Goal: Task Accomplishment & Management: Manage account settings

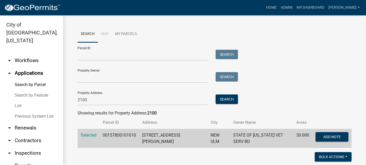
scroll to position [170, 0]
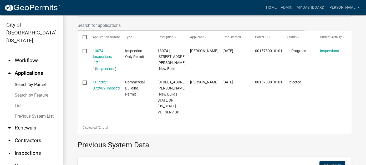
drag, startPoint x: 18, startPoint y: 98, endPoint x: 52, endPoint y: 88, distance: 34.9
click at [18, 100] on link "List" at bounding box center [31, 105] width 63 height 11
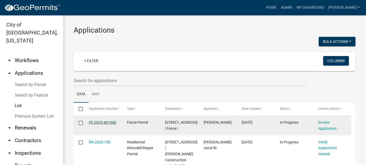
click at [100, 123] on link "FE-2025-461960" at bounding box center [102, 122] width 27 height 4
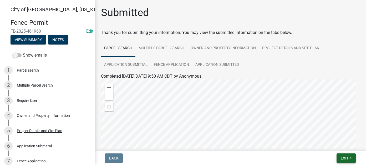
click at [342, 158] on span "Exit" at bounding box center [345, 158] width 8 height 4
click at [333, 145] on button "Save & Exit" at bounding box center [335, 144] width 42 height 13
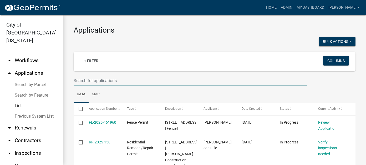
click at [97, 80] on input "text" at bounding box center [190, 80] width 233 height 11
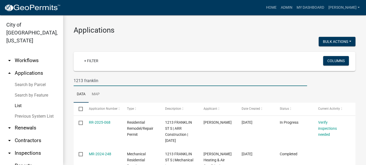
type input "1213 franklin"
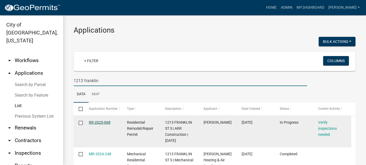
click at [99, 122] on link "RR-2025-068" at bounding box center [100, 122] width 22 height 4
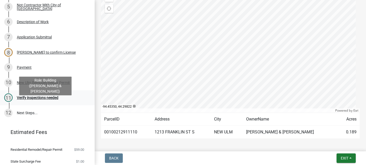
scroll to position [26, 0]
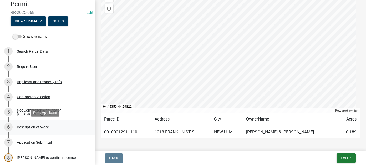
click at [51, 127] on div "6 Description of Work" at bounding box center [45, 127] width 82 height 8
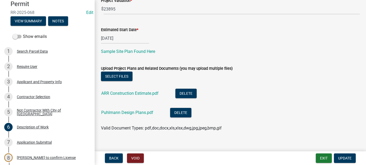
scroll to position [177, 0]
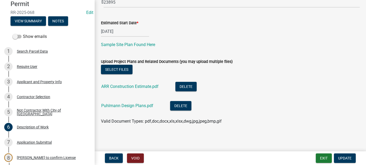
click at [272, 107] on li "Puhlmann Design Plans.pdf Delete" at bounding box center [230, 106] width 259 height 19
click at [323, 157] on button "Exit" at bounding box center [324, 157] width 16 height 9
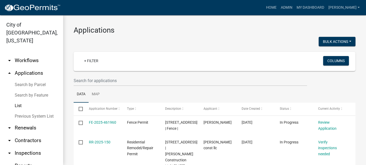
click at [32, 54] on link "arrow_drop_down Workflows" at bounding box center [31, 60] width 63 height 13
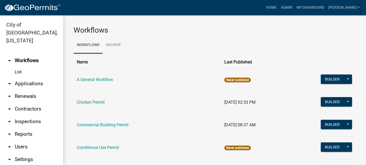
scroll to position [7, 0]
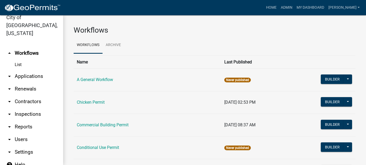
click at [19, 59] on link "List" at bounding box center [31, 64] width 63 height 11
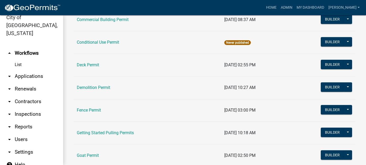
scroll to position [316, 0]
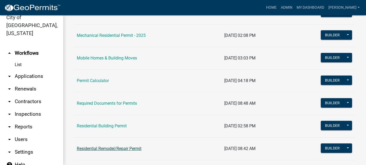
click at [107, 148] on link "Residential Remodel/Repair Permit" at bounding box center [109, 148] width 65 height 5
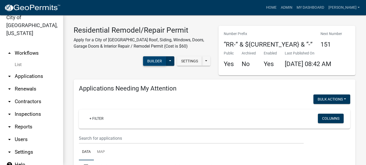
click at [149, 60] on button "Builder" at bounding box center [154, 60] width 23 height 9
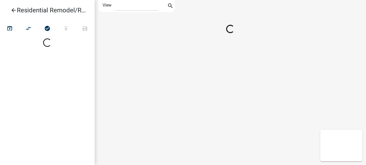
select select "1"
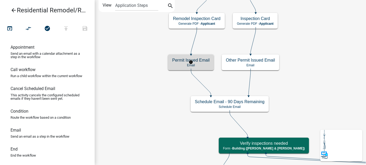
click at [200, 61] on h5 "Permit Issued Email" at bounding box center [190, 60] width 37 height 5
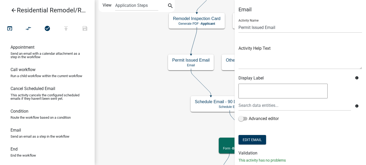
scroll to position [13, 0]
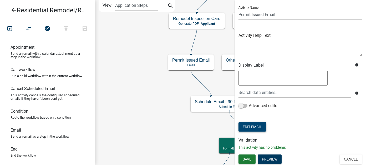
click at [250, 124] on button "Edit Email" at bounding box center [252, 126] width 28 height 9
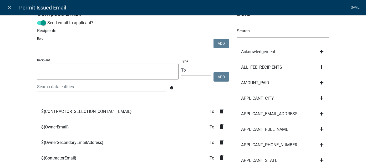
scroll to position [0, 0]
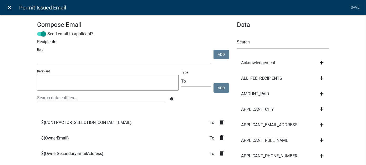
click at [11, 7] on icon "close" at bounding box center [10, 7] width 6 height 6
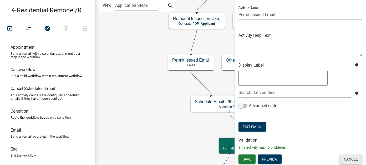
click at [344, 159] on button "Cancel" at bounding box center [351, 158] width 22 height 9
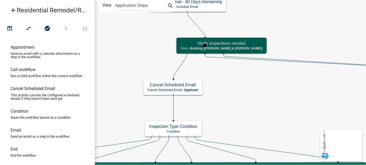
click at [186, 42] on h5 "Verify inspections needed" at bounding box center [222, 43] width 82 height 5
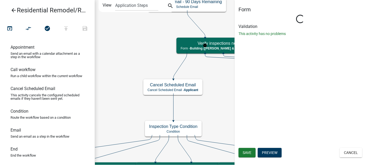
select select "AF95025D-B44F-4367-9798-E31EBF5850B8"
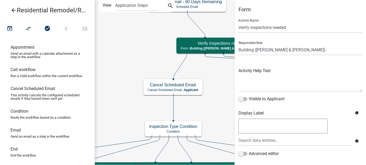
click at [141, 62] on icon "Start Start - Applicant Search Parcel Data Parcel search - Applicant Applicant …" at bounding box center [244, 151] width 298 height 302
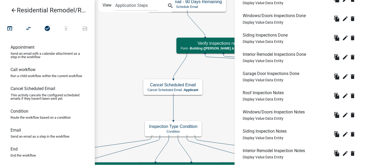
scroll to position [288, 0]
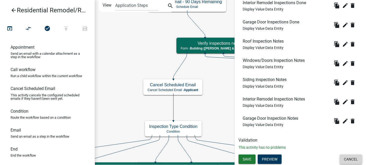
click at [345, 156] on button "Cancel" at bounding box center [351, 158] width 22 height 9
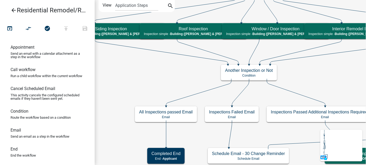
click at [15, 10] on icon "arrow_back" at bounding box center [14, 10] width 6 height 7
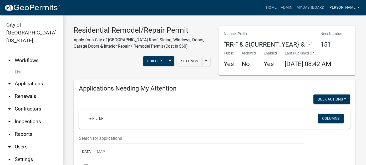
click at [347, 6] on link "[PERSON_NAME]" at bounding box center [343, 8] width 35 height 10
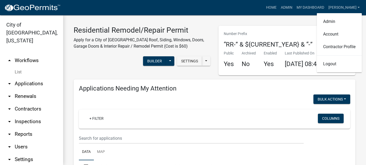
click at [189, 12] on div "Home Admin My Dashboard [PERSON_NAME] Admin Account Contractor Profile Logout" at bounding box center [213, 8] width 297 height 10
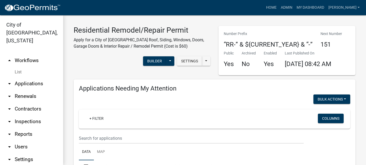
click at [25, 77] on link "arrow_drop_down Applications" at bounding box center [31, 83] width 63 height 13
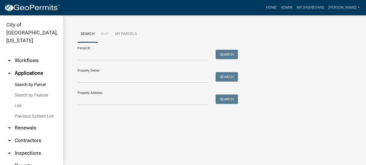
click at [20, 100] on link "List" at bounding box center [31, 105] width 63 height 11
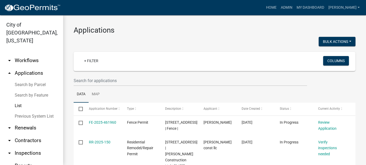
click at [19, 100] on link "List" at bounding box center [31, 105] width 63 height 11
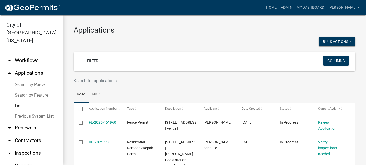
click at [89, 81] on input "text" at bounding box center [190, 80] width 233 height 11
click at [113, 80] on input "text" at bounding box center [190, 80] width 233 height 11
type input "henle"
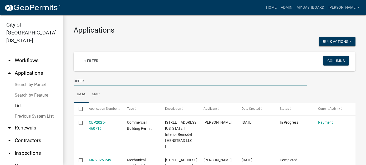
click at [19, 100] on link "List" at bounding box center [31, 105] width 63 height 11
drag, startPoint x: 93, startPoint y: 80, endPoint x: 67, endPoint y: 79, distance: 26.3
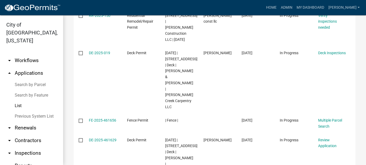
scroll to position [59, 0]
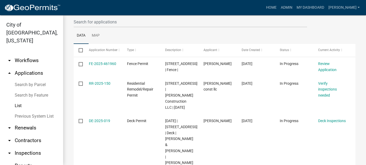
click at [22, 100] on link "List" at bounding box center [31, 105] width 63 height 11
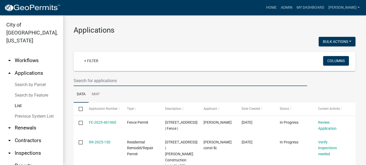
click at [93, 80] on input "text" at bounding box center [190, 80] width 233 height 11
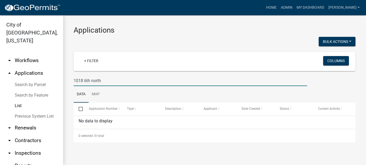
drag, startPoint x: 106, startPoint y: 81, endPoint x: 92, endPoint y: 78, distance: 14.2
click at [92, 78] on input "1018 6th north" at bounding box center [190, 80] width 233 height 11
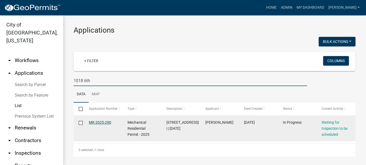
type input "1018 6th"
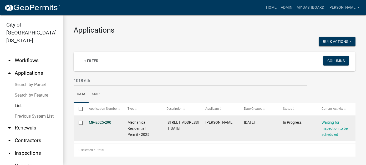
click at [98, 123] on link "MR-2025-290" at bounding box center [100, 122] width 22 height 4
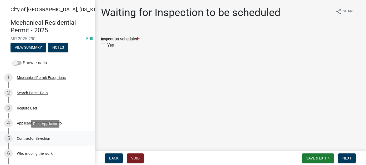
scroll to position [26, 0]
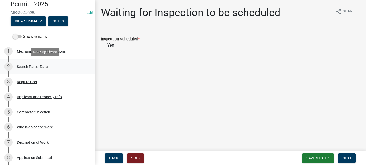
click at [43, 69] on div "2 Search Parcel Data" at bounding box center [45, 66] width 82 height 8
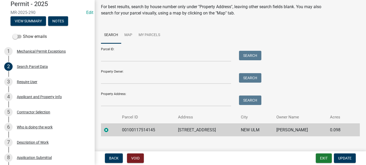
scroll to position [25, 0]
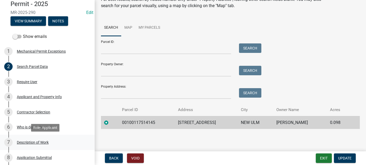
click at [31, 141] on div "Description of Work" at bounding box center [33, 142] width 32 height 4
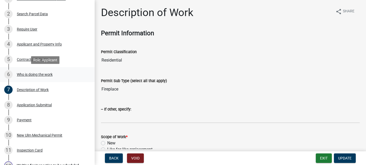
scroll to position [0, 0]
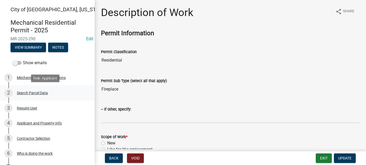
click at [35, 90] on div "2 Search Parcel Data" at bounding box center [45, 93] width 82 height 8
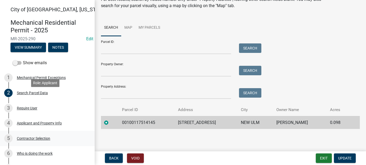
scroll to position [158, 0]
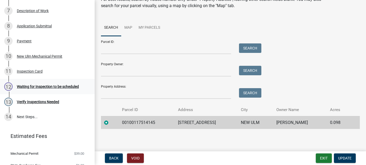
click at [44, 87] on div "Waiting for Inspection to be scheduled" at bounding box center [48, 87] width 62 height 4
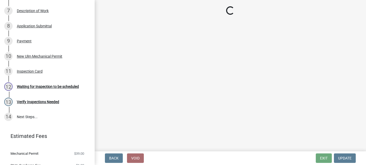
scroll to position [0, 0]
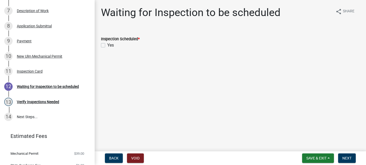
click at [107, 45] on label "Yes" at bounding box center [110, 45] width 7 height 6
click at [107, 45] on input "Yes" at bounding box center [108, 43] width 3 height 3
checkbox input "true"
click at [345, 157] on span "Next" at bounding box center [346, 158] width 9 height 4
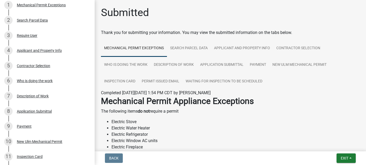
scroll to position [26, 0]
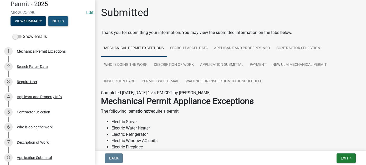
click at [63, 22] on button "Notes" at bounding box center [58, 20] width 20 height 9
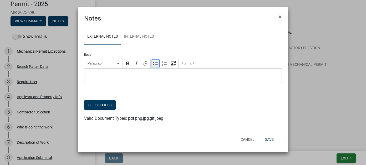
click at [155, 64] on icon "Editor toolbar" at bounding box center [155, 63] width 5 height 5
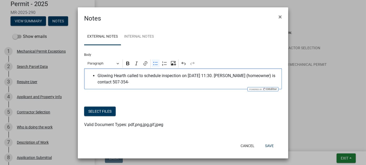
click at [111, 86] on div "Glowing Hearth called to schedule inspection on [DATE] 11:30. [PERSON_NAME] (ho…" at bounding box center [183, 78] width 198 height 21
click at [98, 75] on span "Glowing Hearth called to schedule inspection on [DATE] 11:30. [PERSON_NAME] (ho…" at bounding box center [189, 79] width 182 height 13
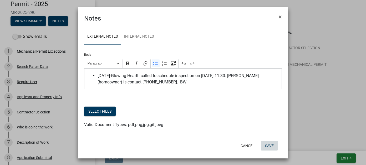
click at [272, 146] on button "Save" at bounding box center [269, 145] width 17 height 9
